Goal: Task Accomplishment & Management: Use online tool/utility

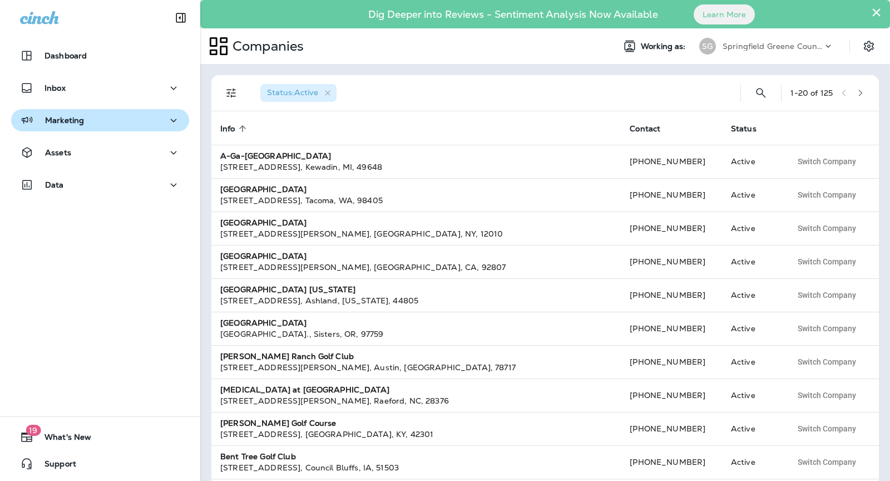
click at [107, 120] on div "Marketing" at bounding box center [100, 120] width 160 height 14
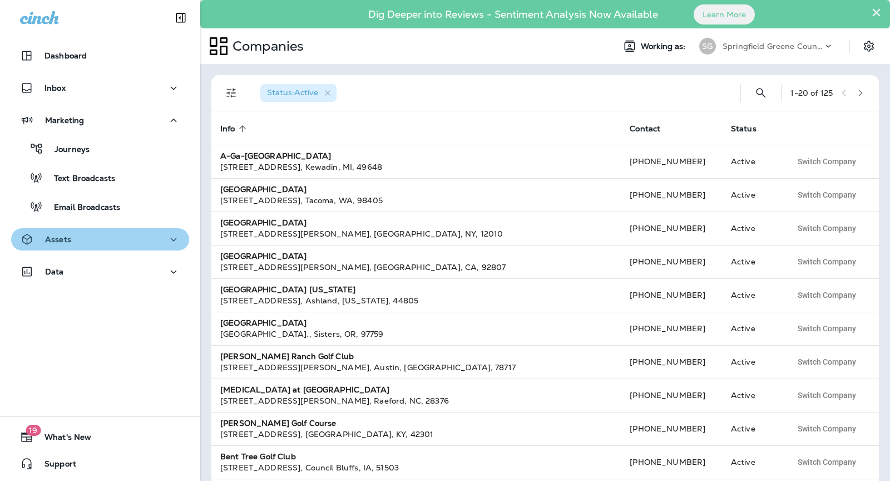
click at [95, 244] on div "Assets" at bounding box center [100, 239] width 160 height 14
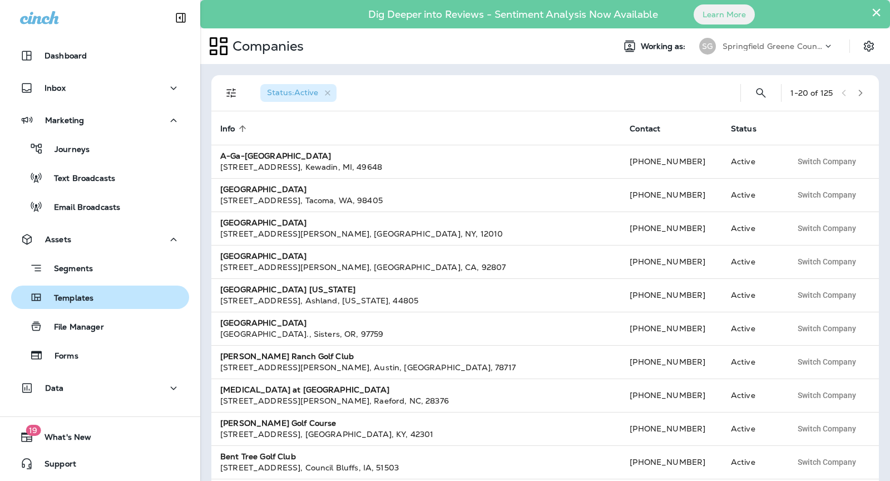
click at [101, 304] on div "Templates" at bounding box center [100, 297] width 169 height 17
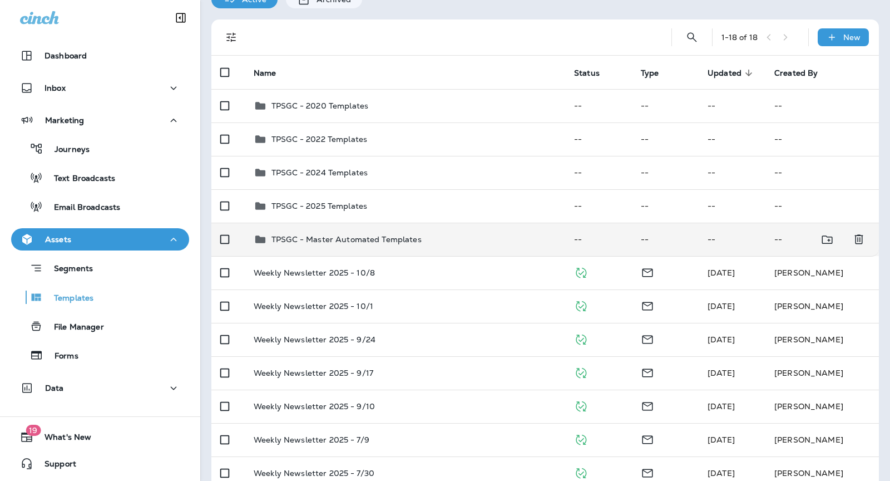
scroll to position [86, 0]
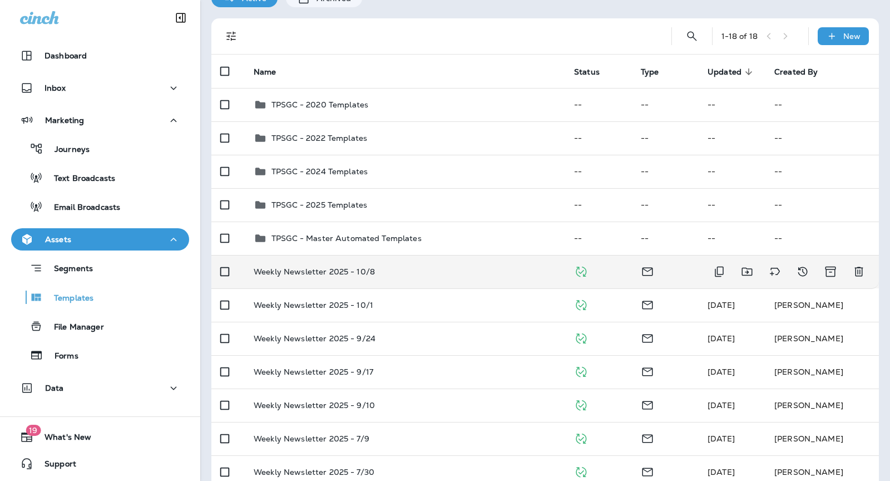
click at [430, 279] on td "Weekly Newsletter 2025 - 10/8" at bounding box center [405, 271] width 320 height 33
